Goal: Information Seeking & Learning: Learn about a topic

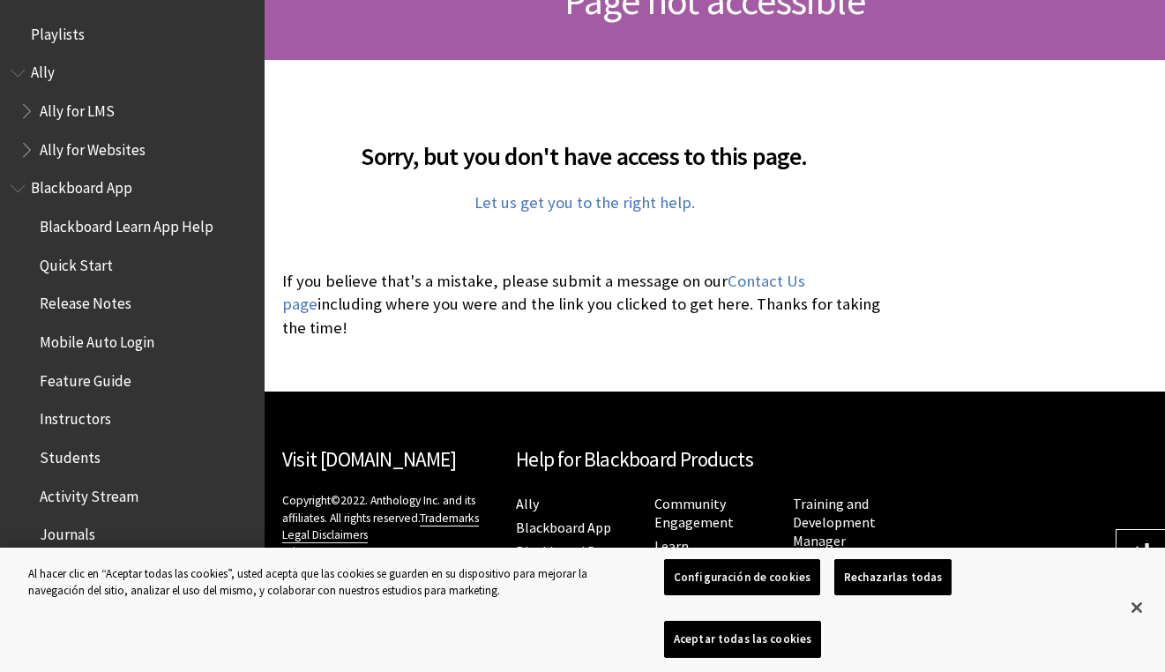
scroll to position [351, 0]
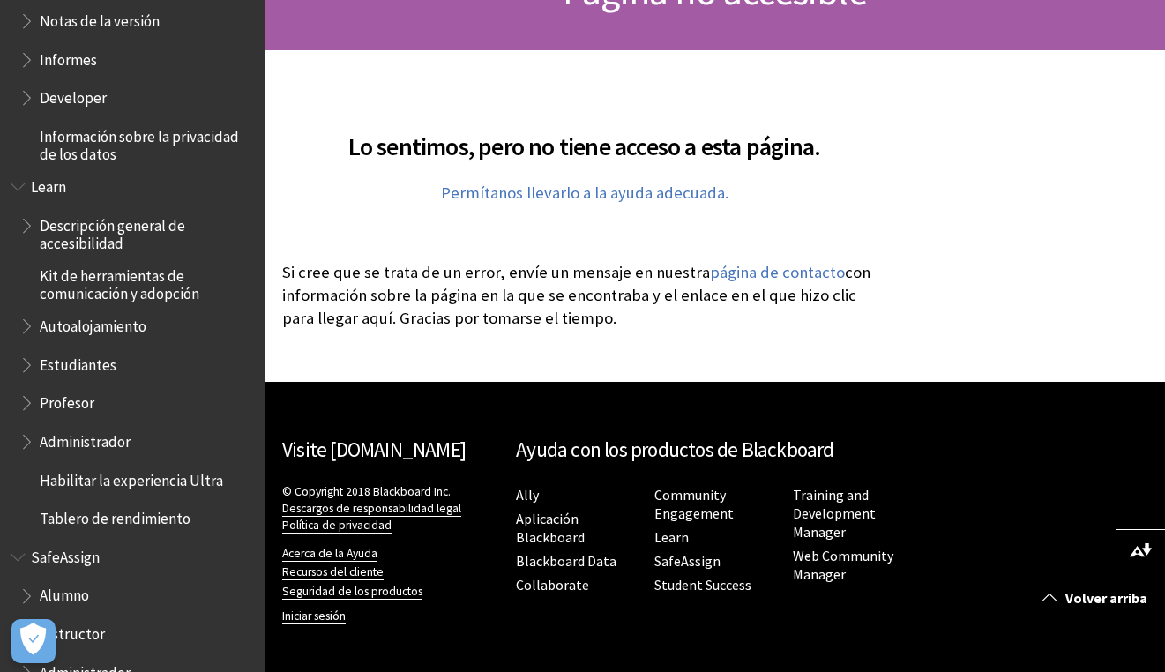
scroll to position [1215, 0]
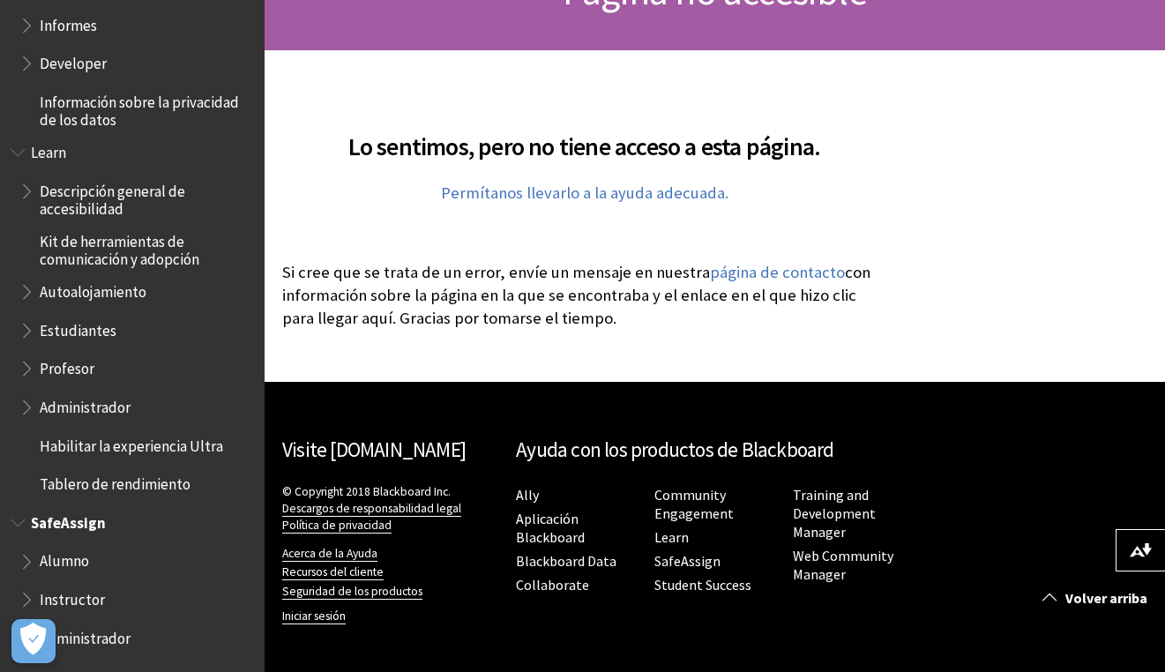
click at [71, 565] on span "Alumno" at bounding box center [64, 559] width 49 height 24
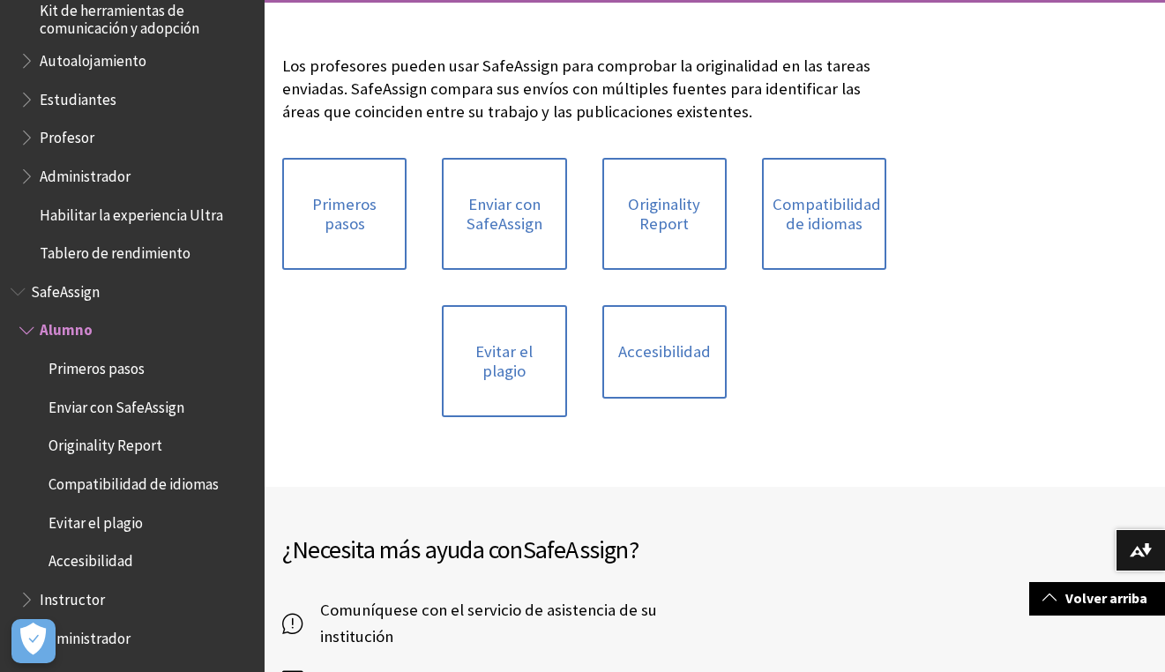
scroll to position [353, 0]
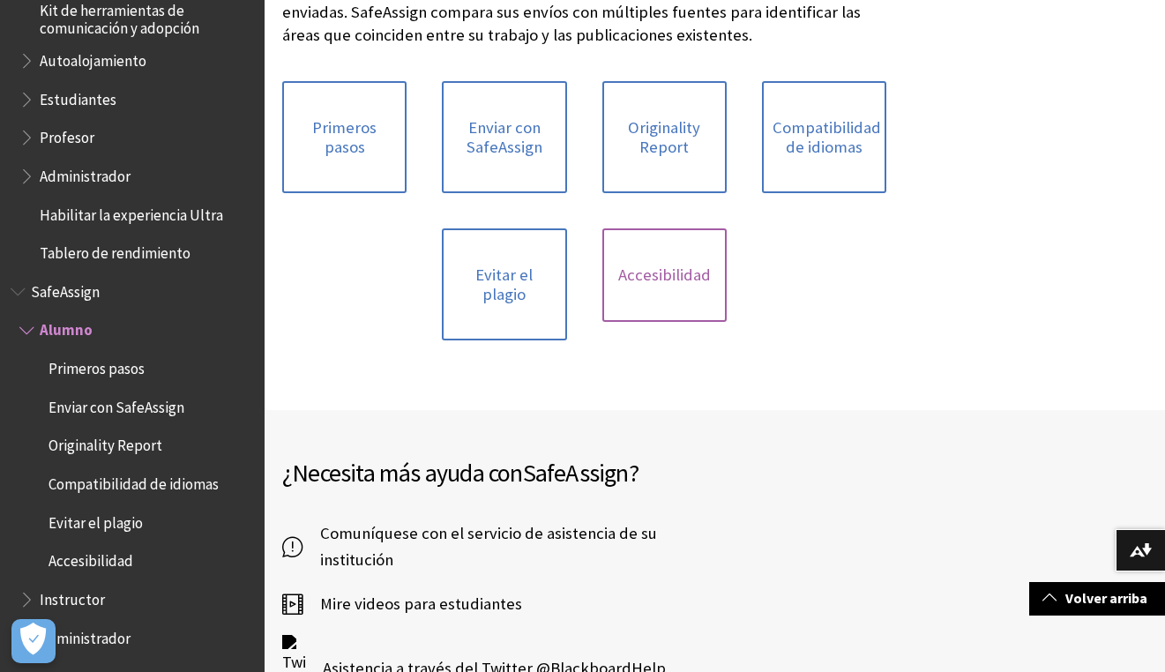
click at [654, 277] on link "Accesibilidad" at bounding box center [665, 275] width 124 height 94
